Goal: Task Accomplishment & Management: Use online tool/utility

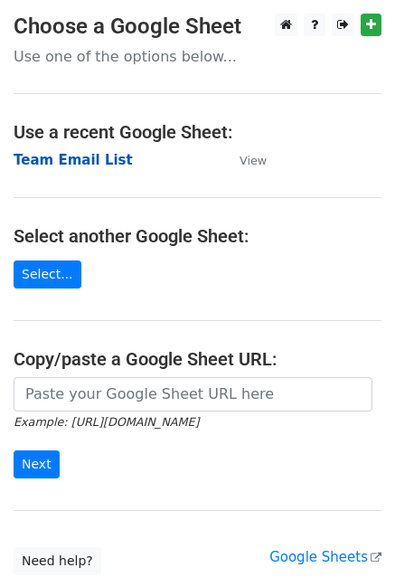
click at [68, 166] on strong "Team Email List" at bounding box center [73, 160] width 119 height 16
click at [54, 166] on strong "Team Email List" at bounding box center [73, 160] width 119 height 16
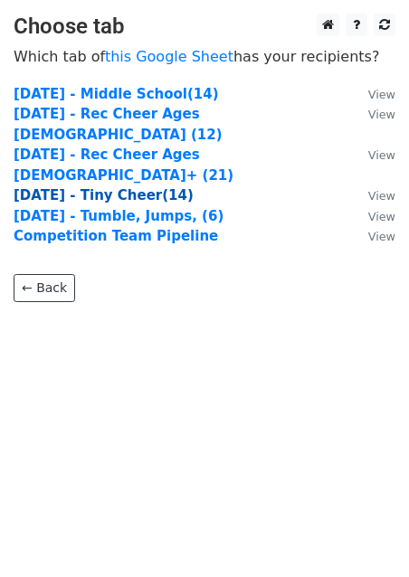
click at [92, 187] on strong "[DATE] - Tiny Cheer(14)" at bounding box center [104, 195] width 180 height 16
